Goal: Transaction & Acquisition: Purchase product/service

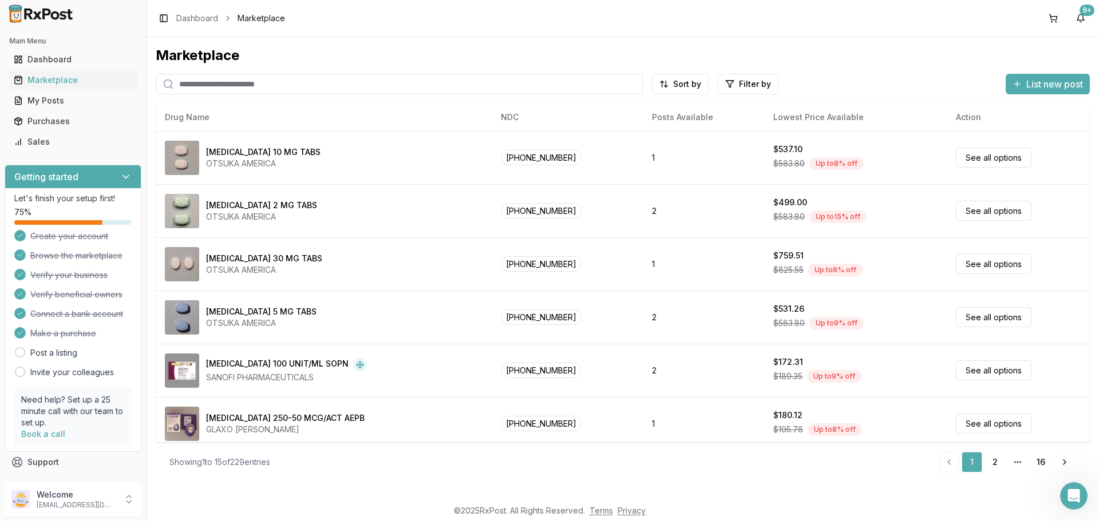
click at [373, 89] on input "search" at bounding box center [399, 84] width 487 height 21
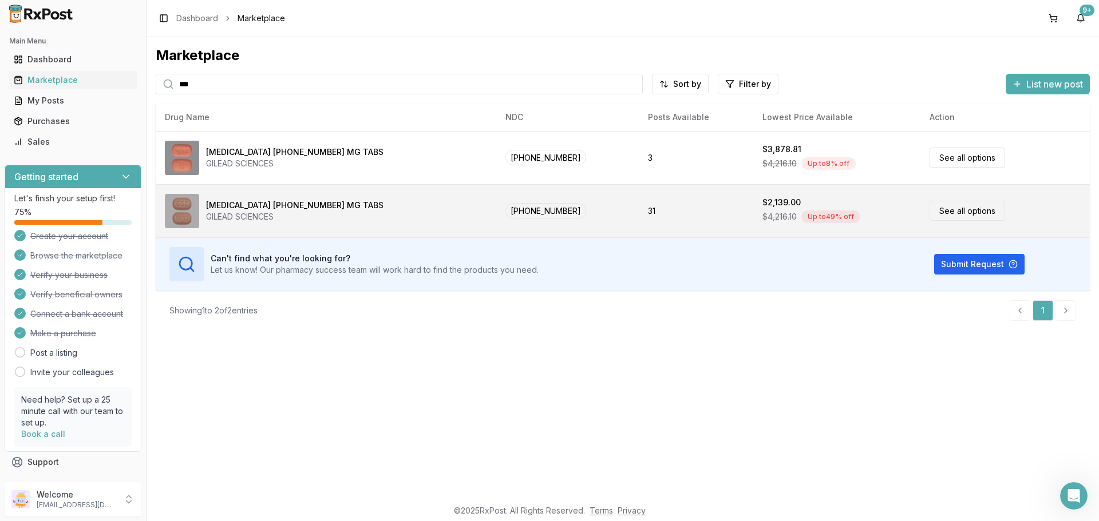
type input "***"
click at [935, 212] on link "See all options" at bounding box center [967, 211] width 76 height 20
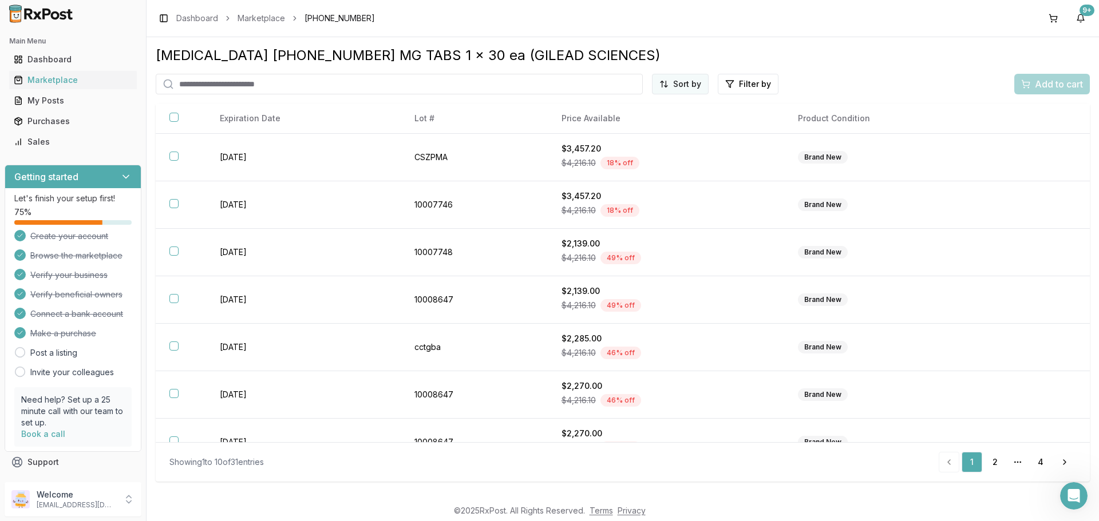
click at [682, 82] on html "Main Menu Dashboard Marketplace My Posts Purchases Sales Getting started Let's …" at bounding box center [549, 260] width 1099 height 521
click at [659, 125] on div "Price (Low to High)" at bounding box center [652, 127] width 109 height 18
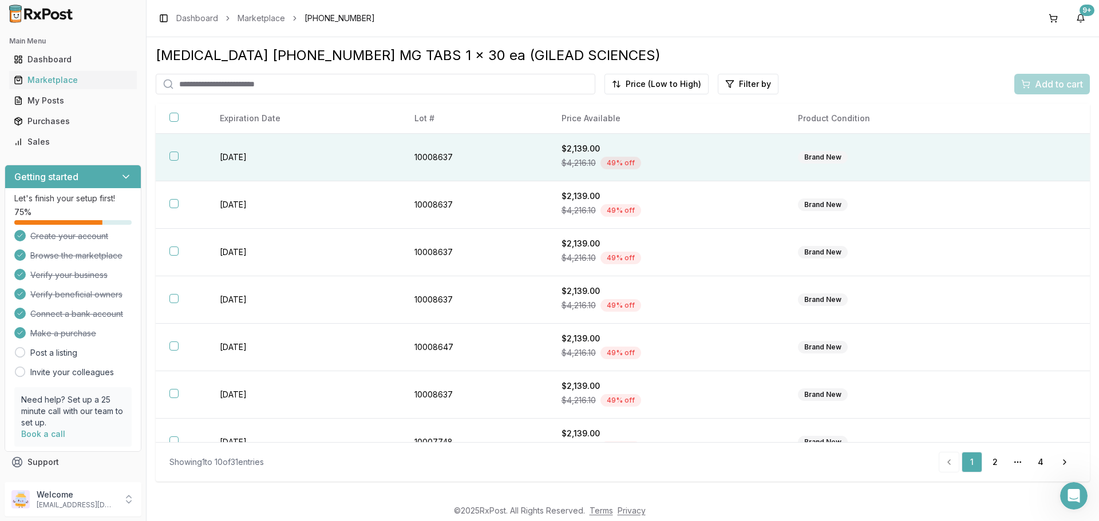
click at [171, 155] on button "button" at bounding box center [173, 156] width 9 height 9
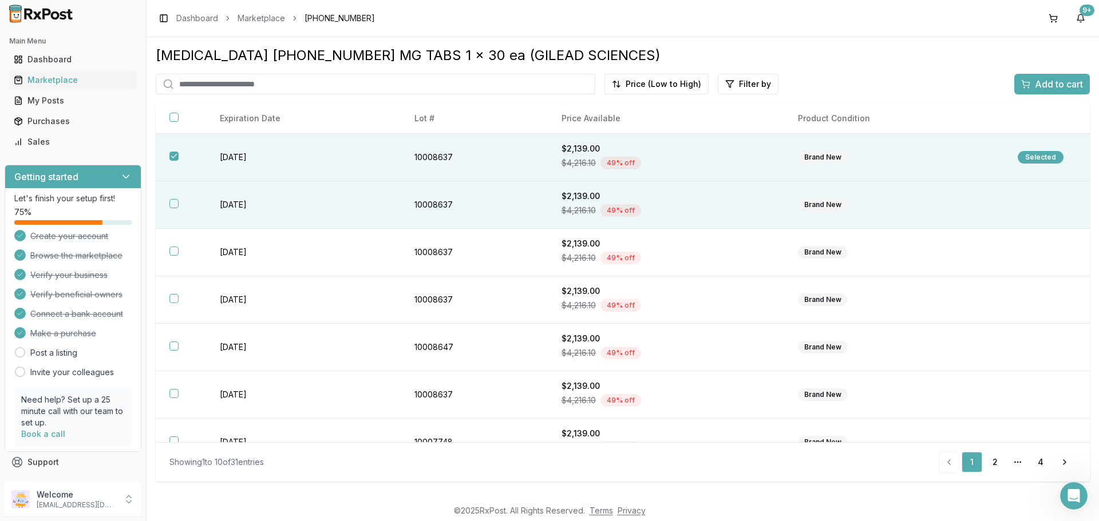
click at [168, 209] on th at bounding box center [181, 204] width 50 height 47
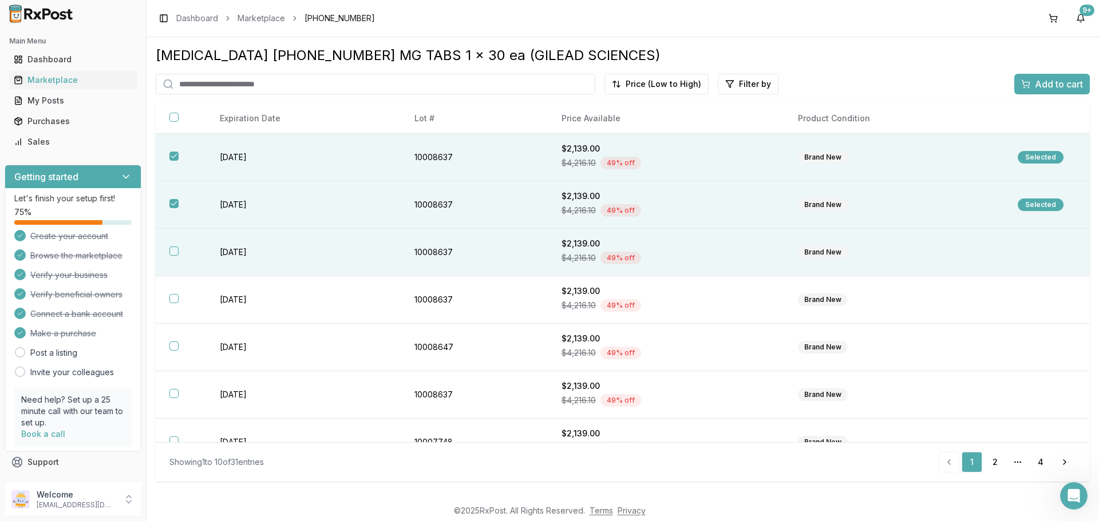
click at [172, 253] on button "button" at bounding box center [173, 251] width 9 height 9
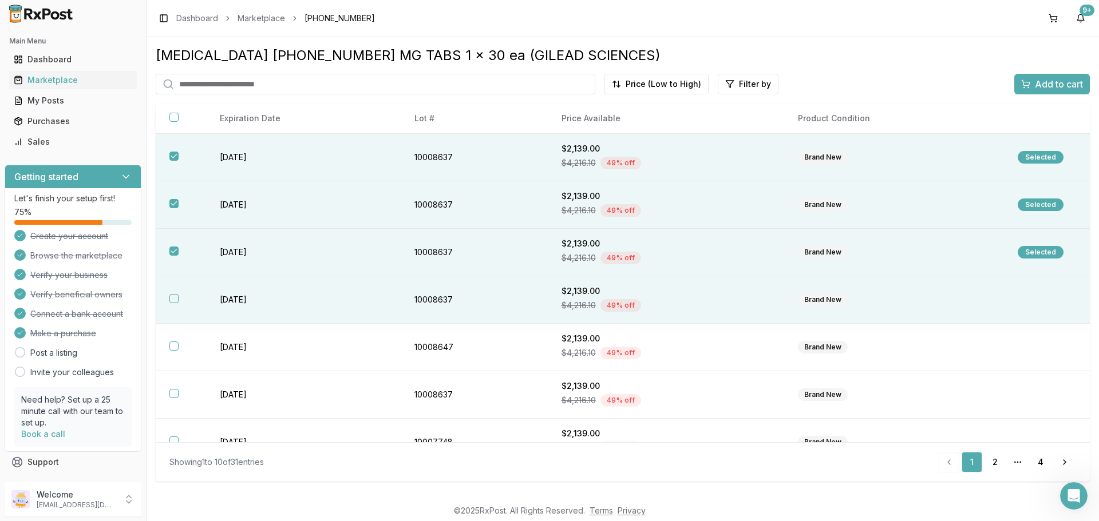
click at [171, 298] on button "button" at bounding box center [173, 298] width 9 height 9
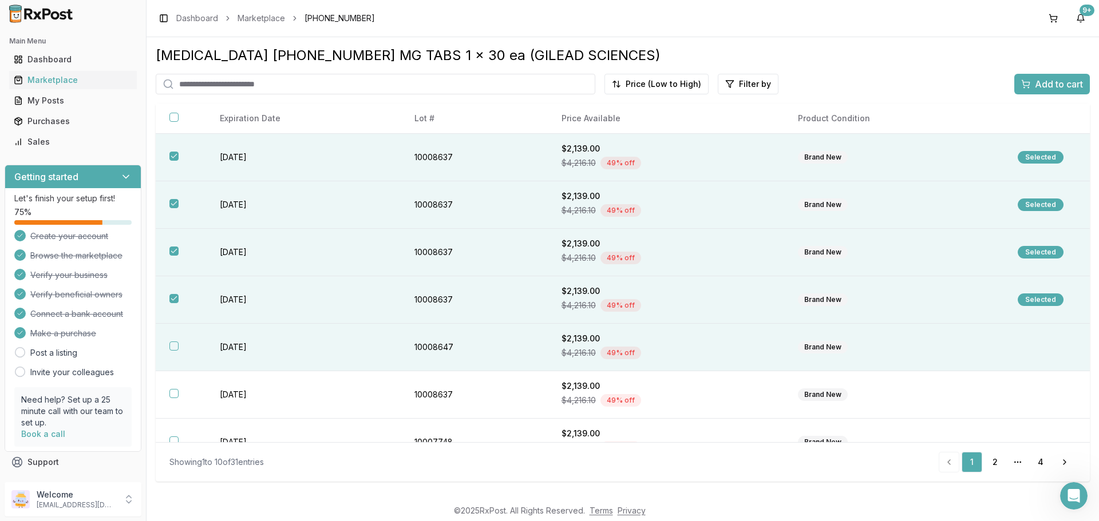
click at [173, 353] on th at bounding box center [181, 347] width 50 height 47
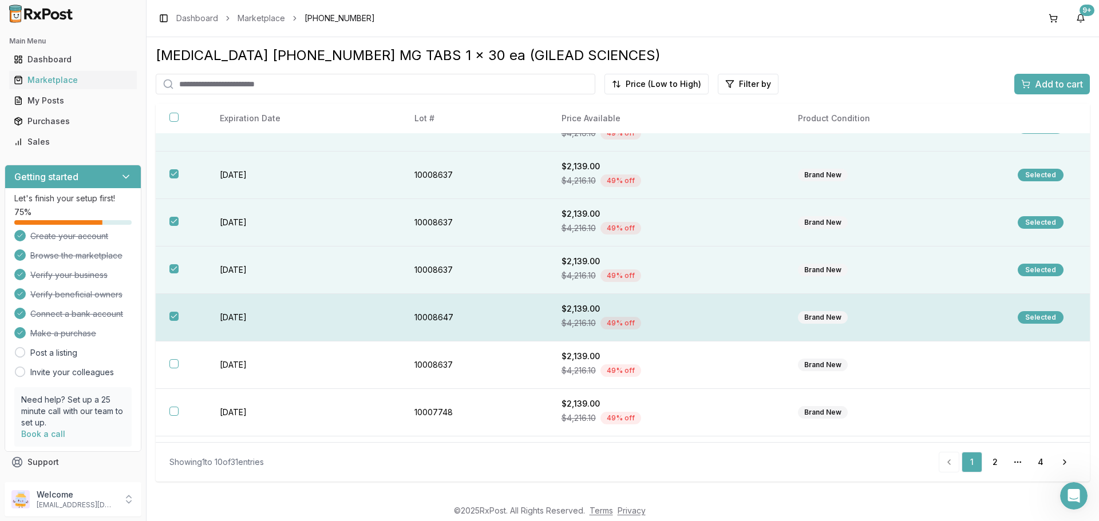
scroll to position [57, 0]
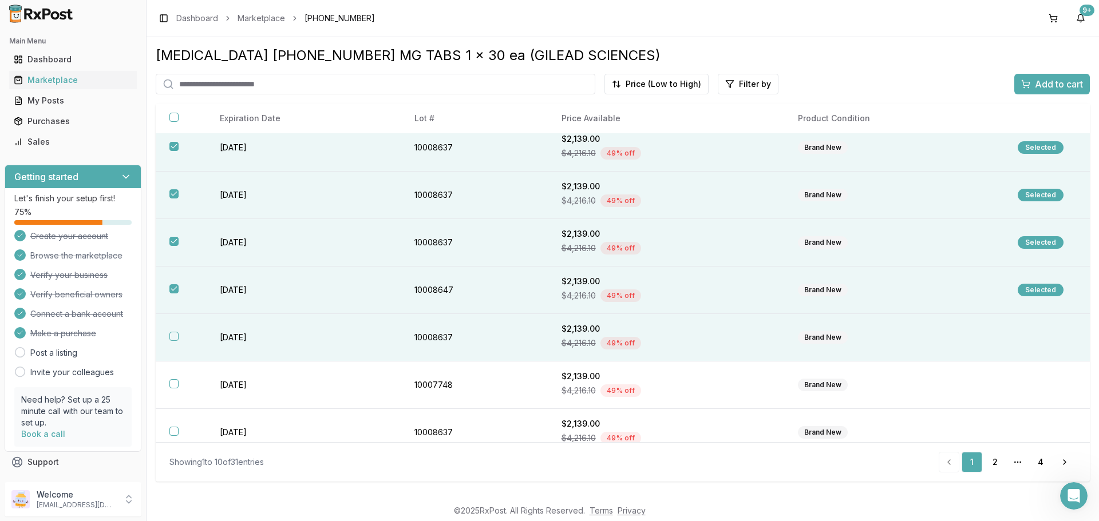
click at [173, 339] on button "button" at bounding box center [173, 336] width 9 height 9
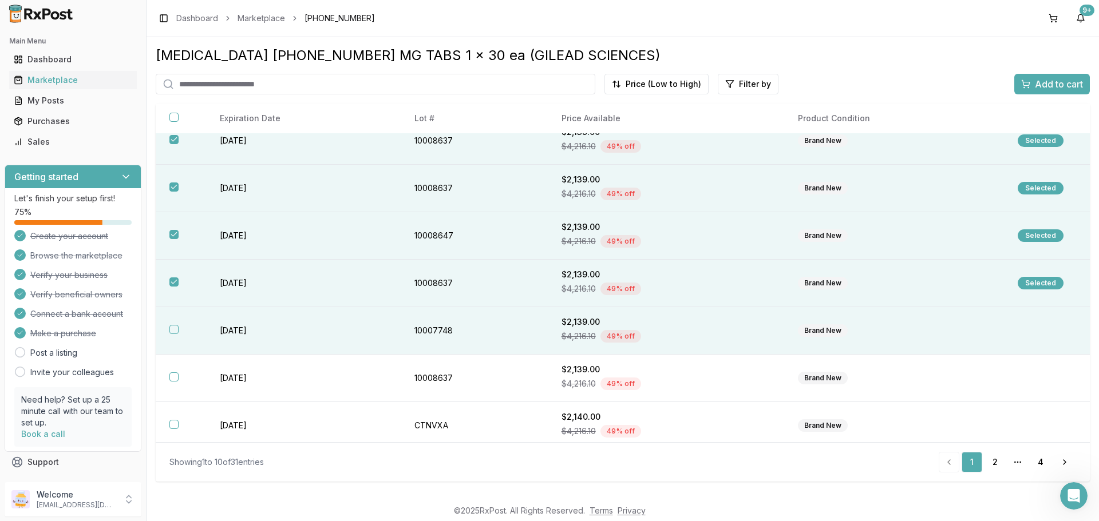
scroll to position [0, 0]
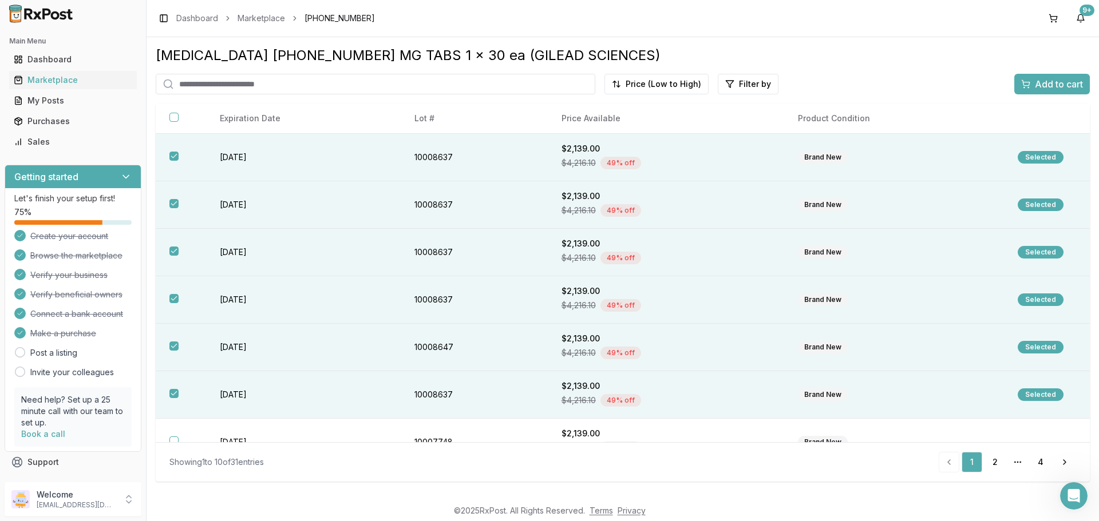
click at [1038, 84] on span "Add to cart" at bounding box center [1059, 84] width 48 height 14
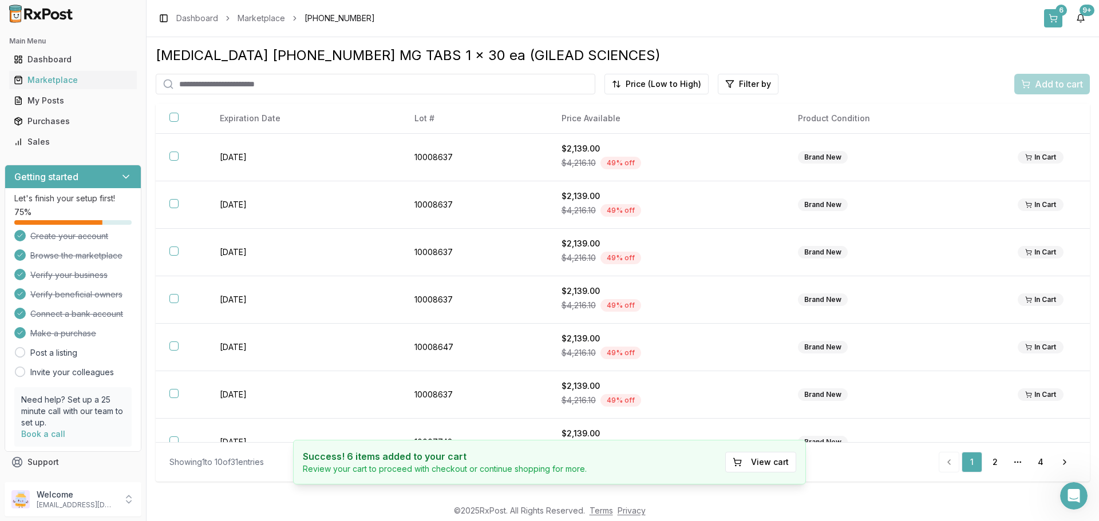
click at [1054, 14] on button "6" at bounding box center [1053, 18] width 18 height 18
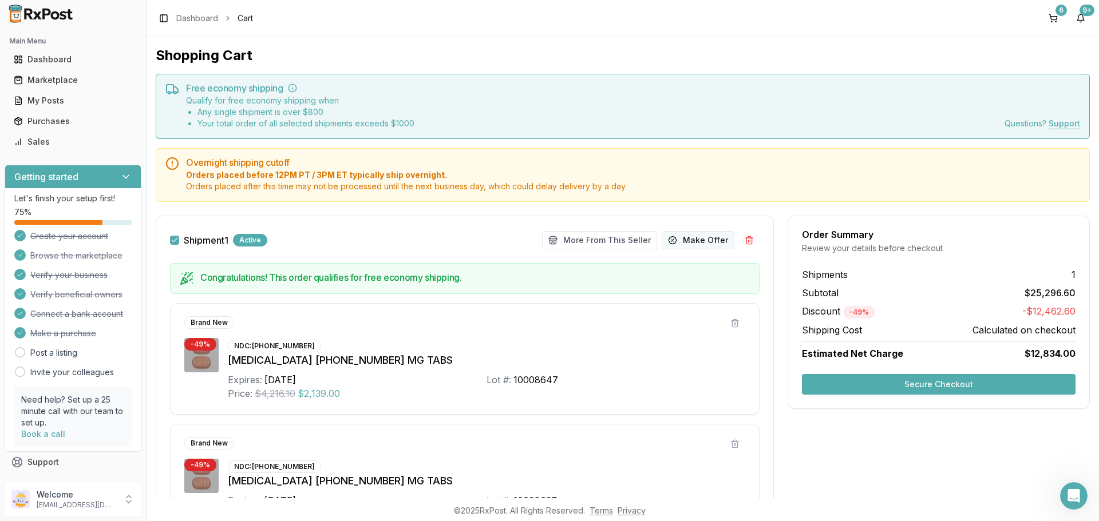
click at [680, 240] on button "Make Offer" at bounding box center [698, 240] width 73 height 18
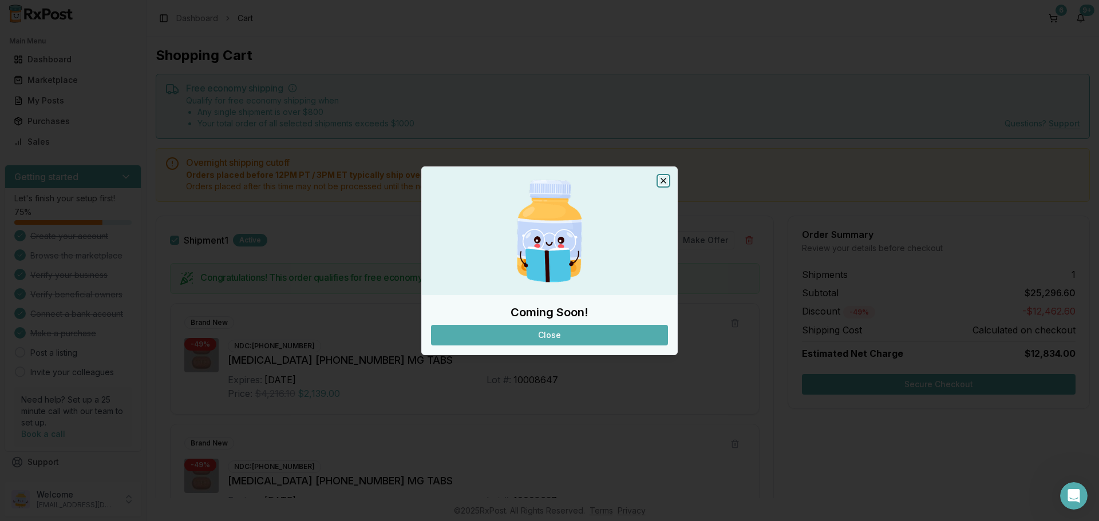
click at [661, 177] on icon "button" at bounding box center [663, 180] width 9 height 9
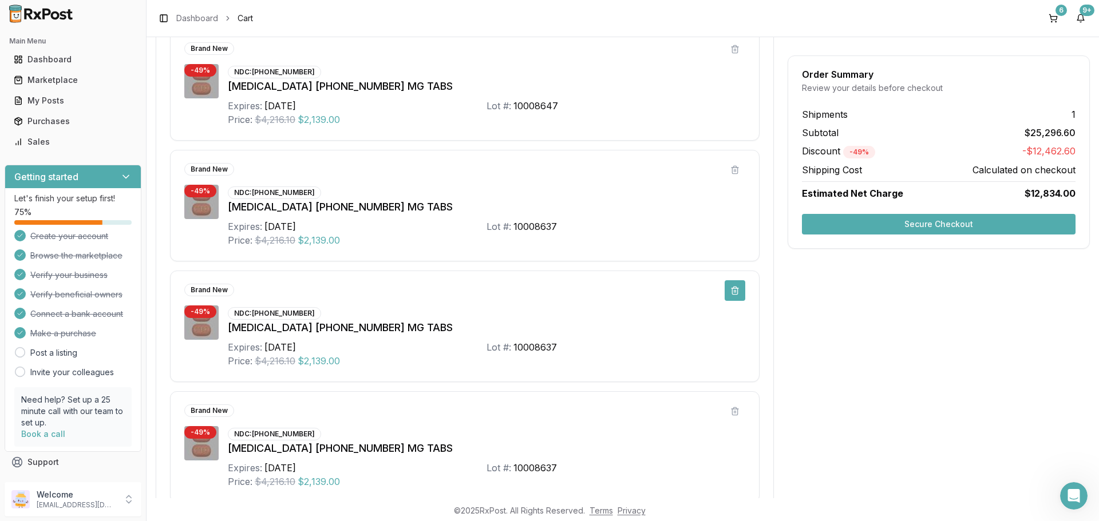
scroll to position [273, 0]
click at [858, 224] on button "Secure Checkout" at bounding box center [939, 224] width 274 height 21
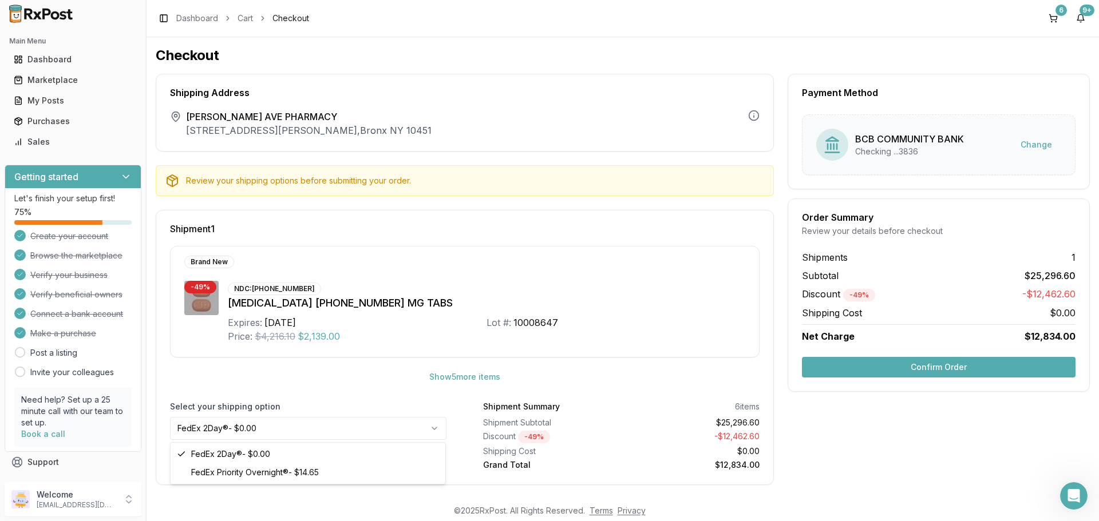
click at [351, 425] on html "Main Menu Dashboard Marketplace My Posts Purchases Sales Getting started Let's …" at bounding box center [549, 260] width 1099 height 521
click at [912, 371] on button "Confirm Order" at bounding box center [939, 367] width 274 height 21
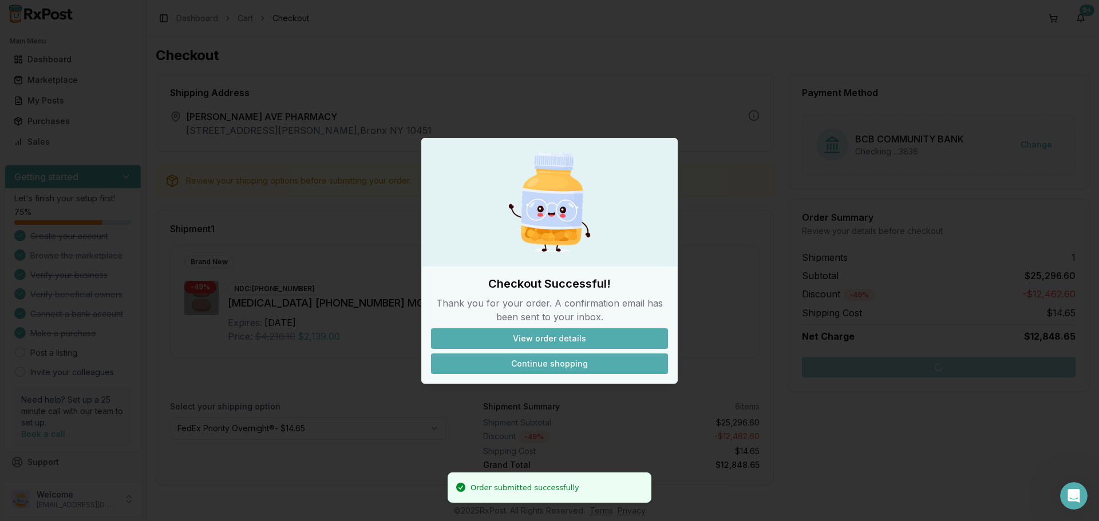
click at [552, 365] on button "Continue shopping" at bounding box center [549, 364] width 237 height 21
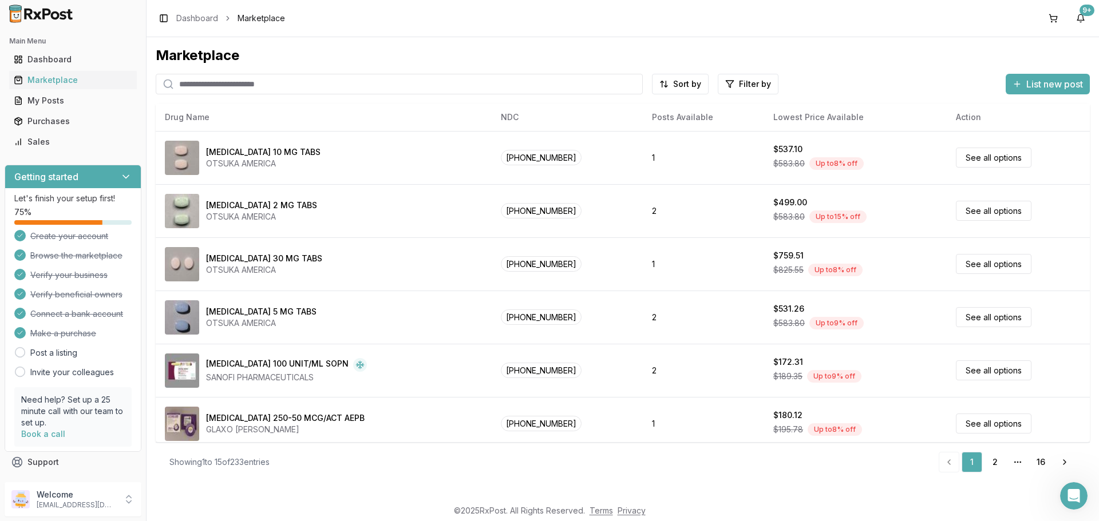
click at [404, 88] on input "search" at bounding box center [399, 84] width 487 height 21
paste input "**********"
type input "**********"
